Goal: Task Accomplishment & Management: Manage account settings

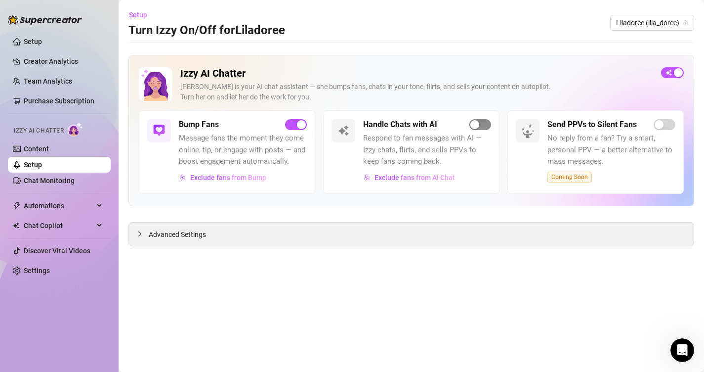
click at [473, 121] on div "button" at bounding box center [474, 124] width 9 height 9
click at [479, 124] on div "button" at bounding box center [474, 124] width 9 height 9
click at [66, 176] on link "Chat Monitoring" at bounding box center [49, 180] width 51 height 8
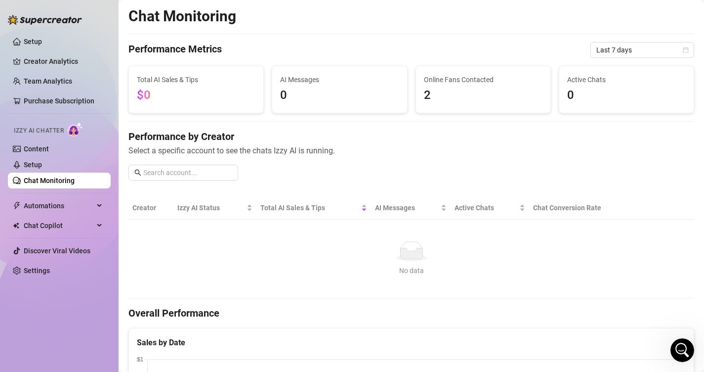
click at [75, 139] on div "Izzy AI Chatter" at bounding box center [58, 129] width 105 height 22
click at [49, 153] on link "Content" at bounding box center [36, 149] width 25 height 8
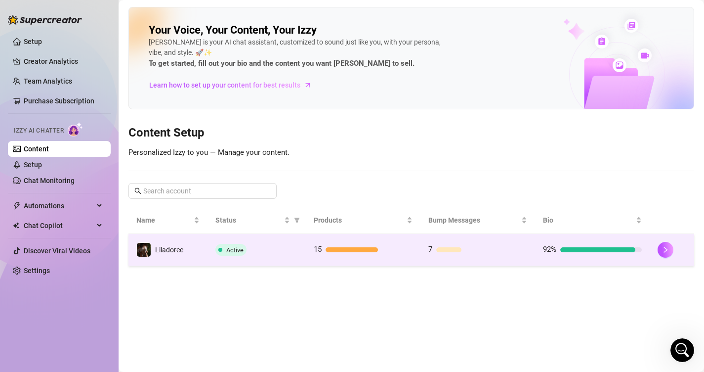
click at [457, 249] on div at bounding box center [449, 249] width 26 height 5
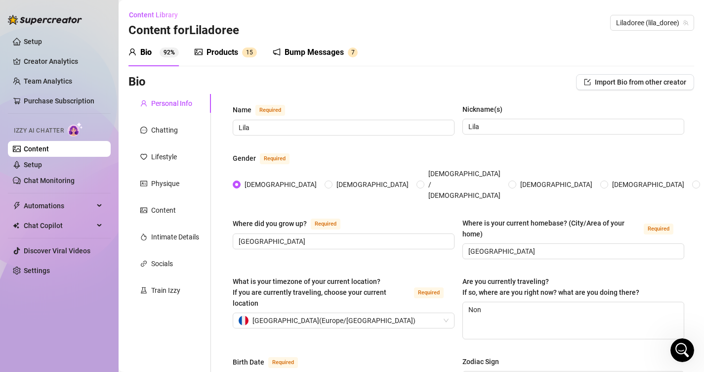
click at [232, 54] on div "Products" at bounding box center [223, 52] width 32 height 12
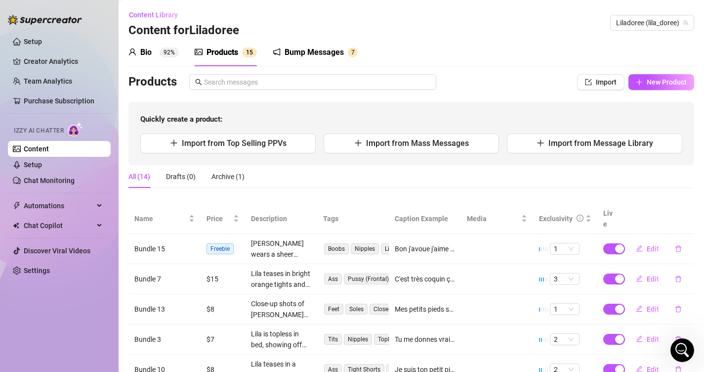
click at [300, 47] on div "Bump Messages" at bounding box center [314, 52] width 59 height 12
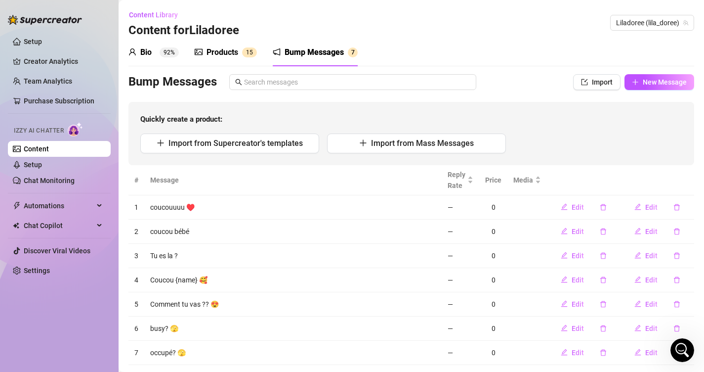
scroll to position [22, 0]
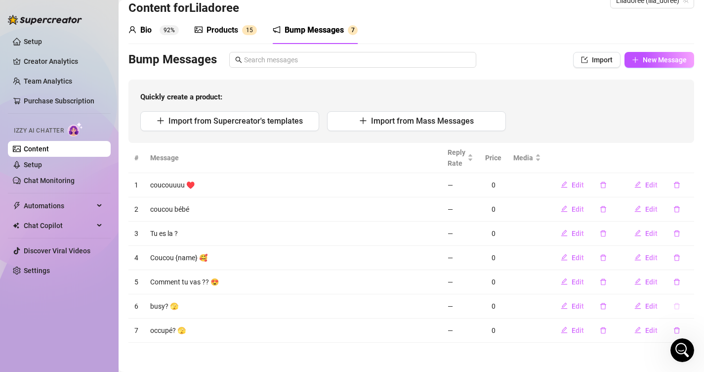
click at [680, 308] on icon "delete" at bounding box center [677, 305] width 7 height 7
click at [691, 273] on div "Delete this message? No Yes" at bounding box center [659, 272] width 75 height 27
click at [692, 280] on span "Yes" at bounding box center [687, 280] width 12 height 8
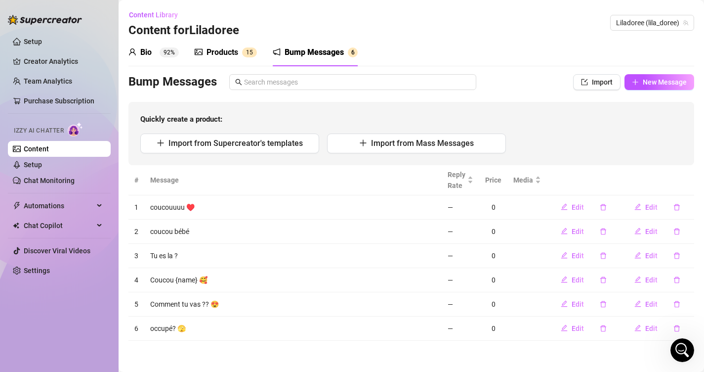
scroll to position [0, 0]
click at [49, 145] on link "Content" at bounding box center [36, 149] width 25 height 8
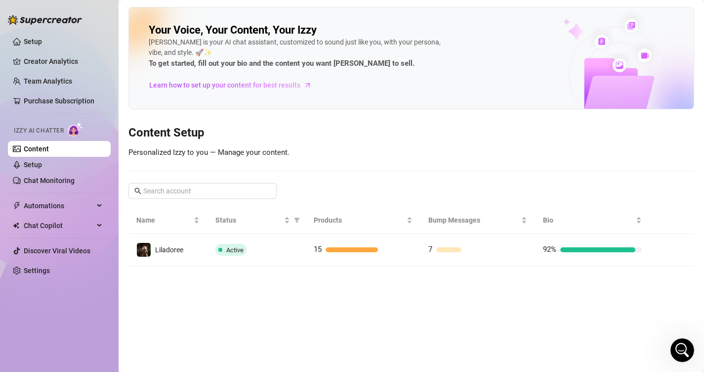
click at [83, 132] on img at bounding box center [75, 129] width 15 height 14
click at [80, 132] on img at bounding box center [75, 129] width 15 height 14
click at [42, 162] on link "Setup" at bounding box center [33, 165] width 18 height 8
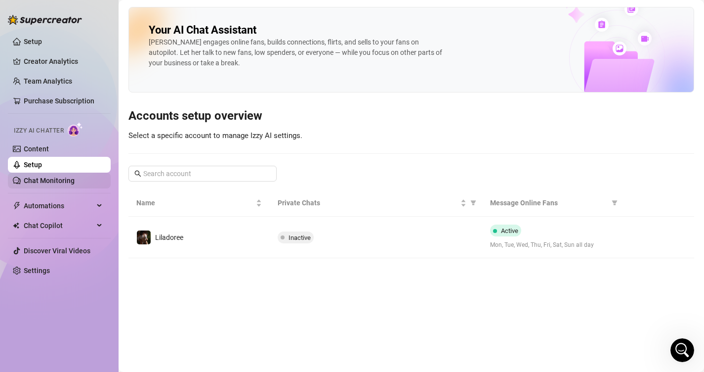
click at [75, 180] on link "Chat Monitoring" at bounding box center [49, 180] width 51 height 8
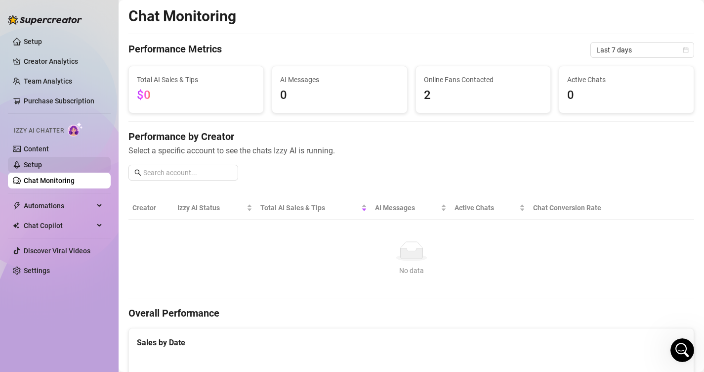
click at [42, 165] on link "Setup" at bounding box center [33, 165] width 18 height 8
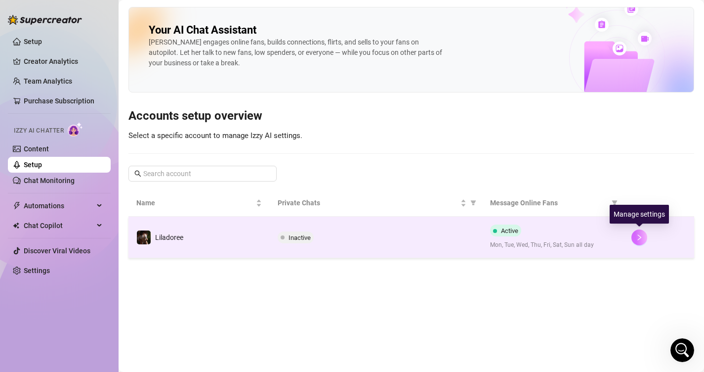
click at [647, 238] on button "button" at bounding box center [640, 237] width 16 height 16
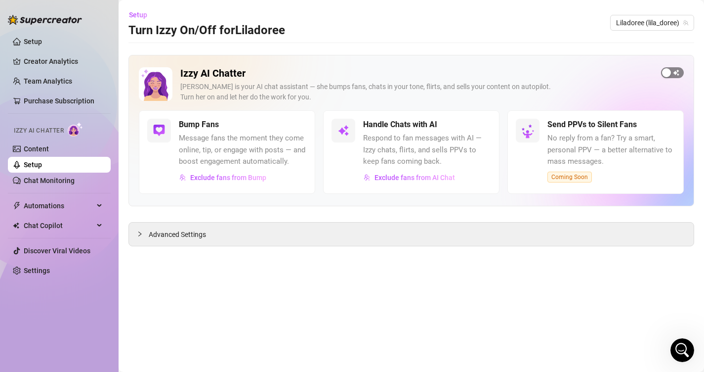
click at [673, 73] on span "button" at bounding box center [672, 72] width 23 height 11
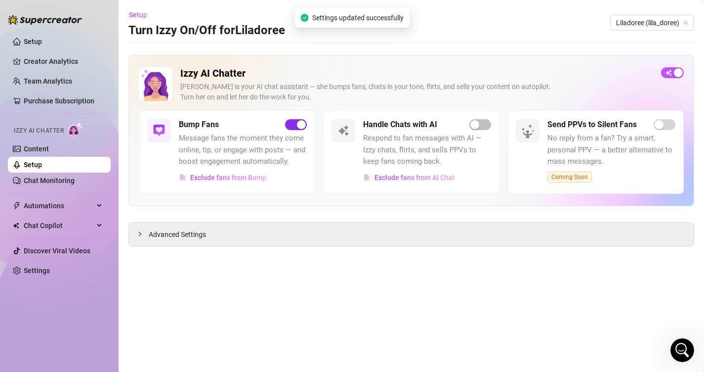
click at [295, 129] on span "button" at bounding box center [296, 124] width 22 height 11
click at [485, 122] on span "button" at bounding box center [480, 124] width 22 height 11
